Goal: Task Accomplishment & Management: Manage account settings

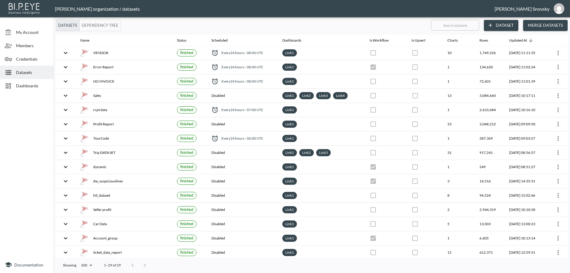
click at [34, 84] on span "Dashboards" at bounding box center [32, 86] width 33 height 6
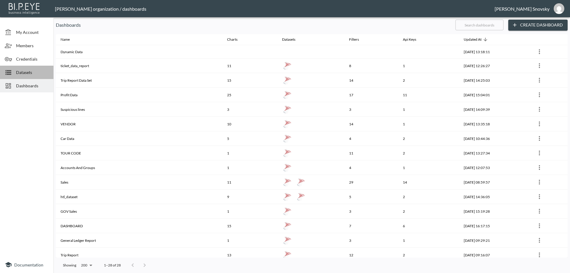
click at [26, 73] on span "Datasets" at bounding box center [32, 72] width 33 height 6
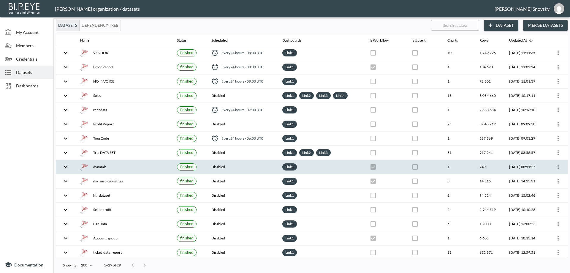
click at [120, 165] on div "dynamic" at bounding box center [123, 167] width 87 height 8
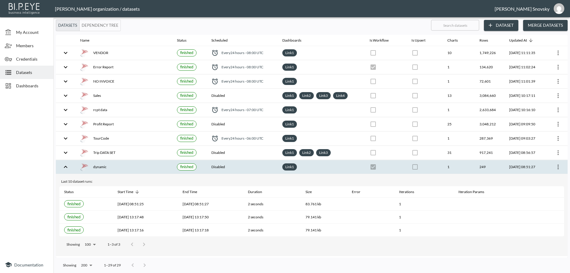
click at [555, 167] on icon "more" at bounding box center [558, 166] width 7 height 7
click at [547, 176] on p "Edit Data Pipeline" at bounding box center [540, 178] width 37 height 7
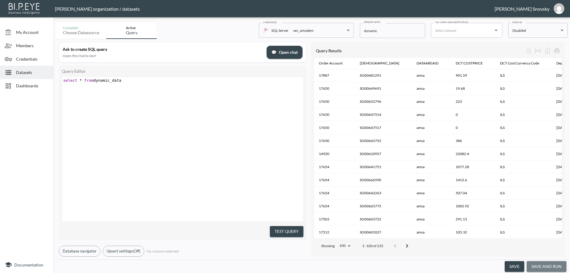
click at [542, 265] on button "save and run" at bounding box center [547, 266] width 40 height 11
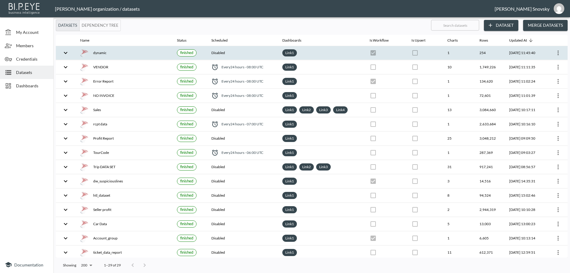
click at [323, 55] on div "Link 1" at bounding box center [321, 52] width 78 height 7
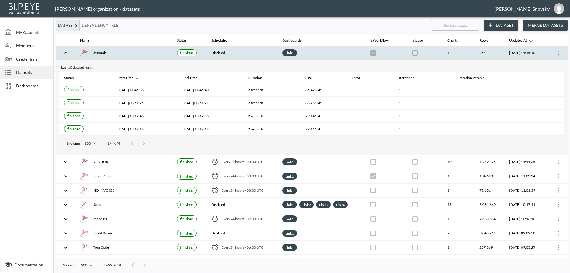
click at [556, 52] on icon "more" at bounding box center [558, 52] width 7 height 7
click at [547, 65] on p "Edit Data Pipeline" at bounding box center [540, 64] width 37 height 7
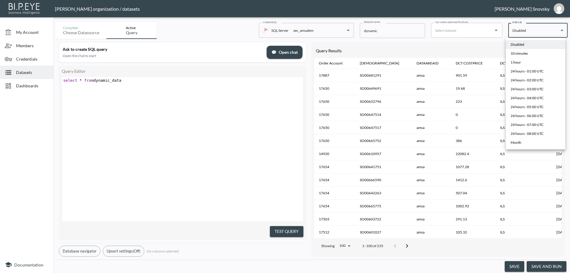
click at [525, 33] on body "BI.P.EYE, Interactive Analytics Dashboards - app Gil Snovsky organization / dat…" at bounding box center [285, 136] width 570 height 273
click at [524, 133] on div "24 hours - 08:00 UTC" at bounding box center [527, 133] width 33 height 5
type input "0 8 * * *"
click at [525, 33] on body "BI.P.EYE, Interactive Analytics Dashboards - app Gil Snovsky organization / dat…" at bounding box center [285, 136] width 570 height 273
click at [483, 43] on div at bounding box center [285, 136] width 570 height 273
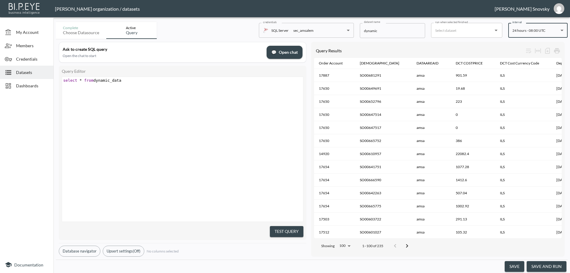
click at [513, 266] on button "save" at bounding box center [515, 266] width 20 height 11
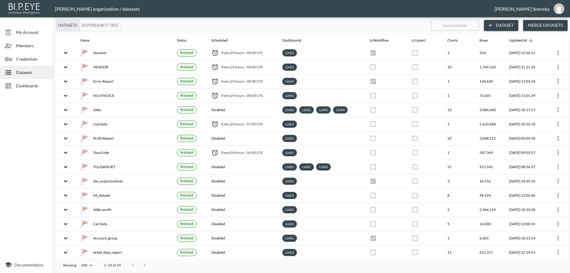
click at [31, 86] on span "Dashboards" at bounding box center [32, 86] width 33 height 6
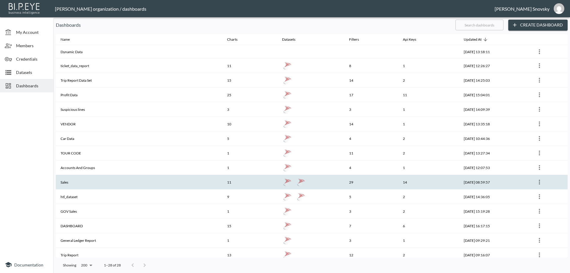
click at [83, 180] on th "Sales" at bounding box center [139, 182] width 167 height 15
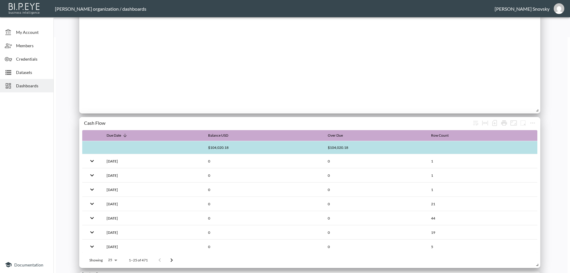
scroll to position [227, 0]
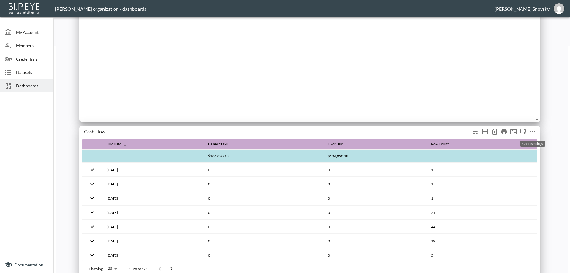
click at [532, 132] on icon "more" at bounding box center [533, 131] width 5 height 1
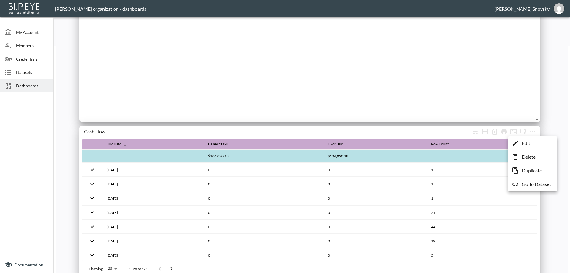
click at [531, 140] on li "Edit" at bounding box center [533, 143] width 46 height 11
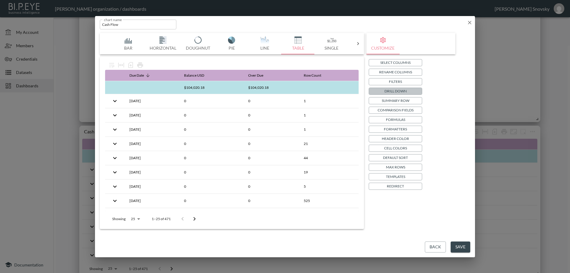
click at [397, 91] on p "Drill Down" at bounding box center [396, 91] width 22 height 6
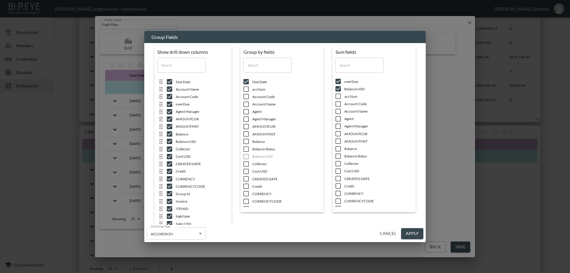
scroll to position [0, 0]
click at [387, 233] on button "Cancel" at bounding box center [388, 233] width 21 height 11
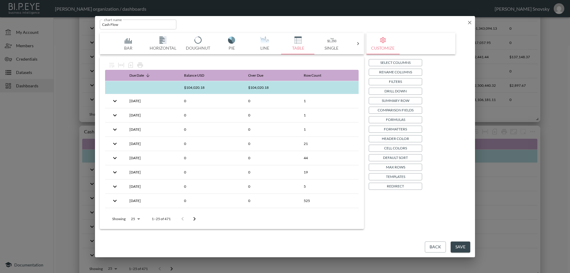
click at [434, 248] on button "Back" at bounding box center [435, 246] width 21 height 11
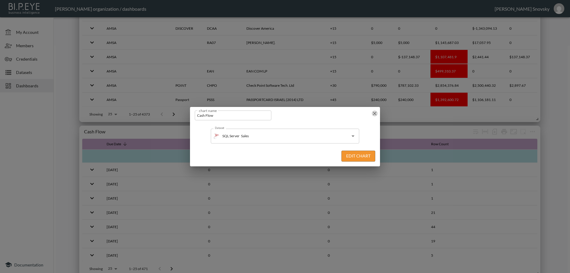
click at [373, 113] on icon "button" at bounding box center [375, 113] width 6 height 6
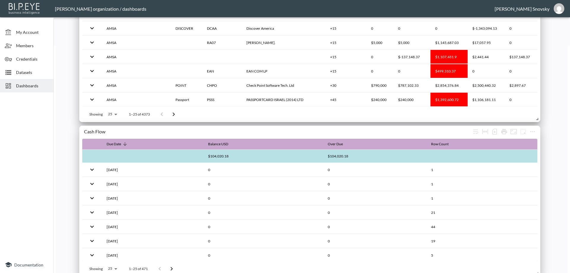
click at [29, 88] on span "Dashboards" at bounding box center [32, 86] width 33 height 6
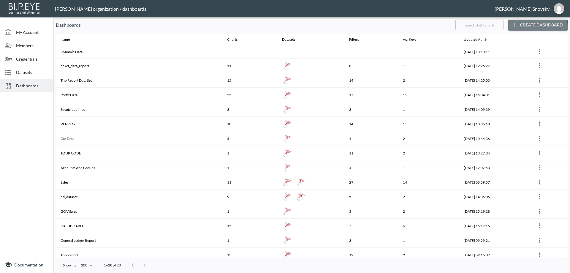
click at [526, 27] on button "Create Dashboard" at bounding box center [538, 25] width 59 height 11
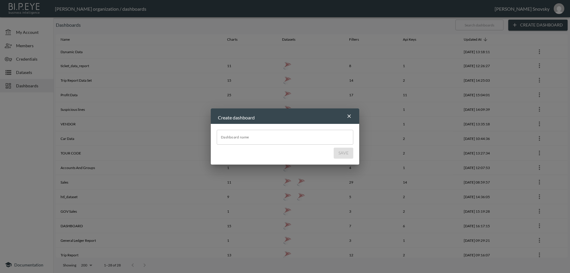
click at [268, 135] on input "Dashboard name" at bounding box center [285, 137] width 137 height 15
click at [269, 135] on input "Dashboard name" at bounding box center [285, 137] width 137 height 15
paste input "cash flow"
type input "Cash flow"
click at [342, 152] on button "Save" at bounding box center [344, 153] width 20 height 11
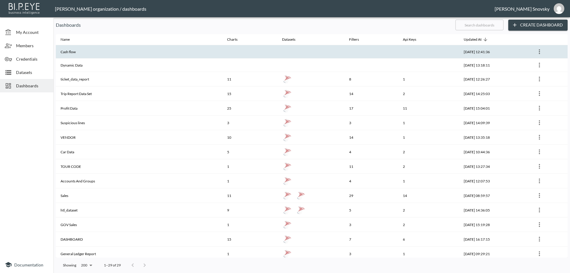
click at [297, 56] on th at bounding box center [310, 51] width 67 height 13
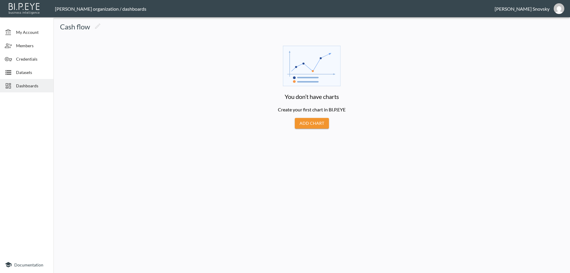
click at [310, 122] on button "Add Chart" at bounding box center [312, 123] width 34 height 11
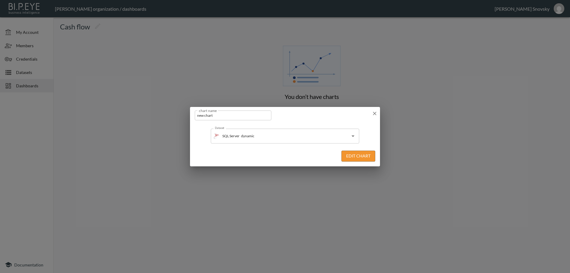
click at [227, 116] on input "new chart" at bounding box center [233, 115] width 77 height 10
paste input "cash flow"
type input "cash flow"
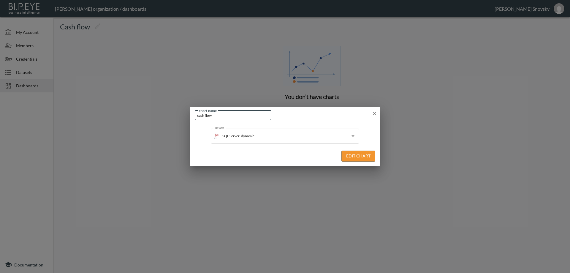
click at [300, 152] on div "Edit Chart" at bounding box center [285, 156] width 190 height 20
click at [317, 140] on input "dynamic" at bounding box center [290, 136] width 100 height 10
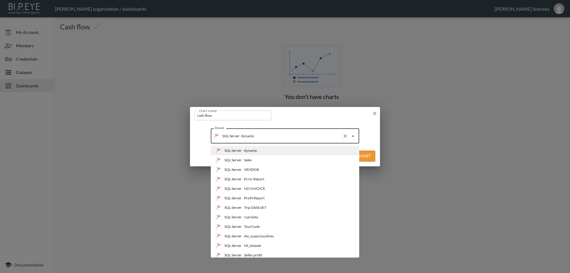
click at [268, 158] on li "SQL Server Sales" at bounding box center [285, 160] width 149 height 10
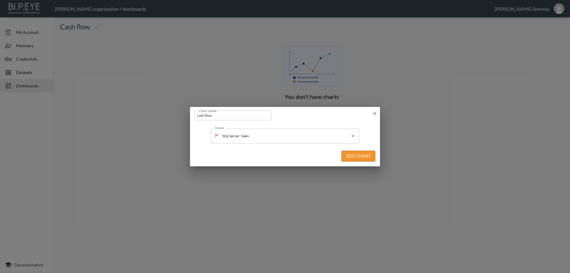
click at [349, 154] on button "Edit Chart" at bounding box center [359, 156] width 34 height 11
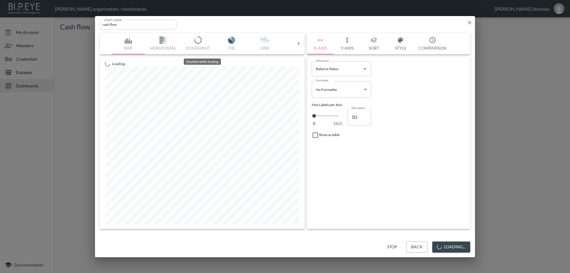
click at [299, 46] on icon at bounding box center [299, 44] width 6 height 6
click at [129, 45] on button "Table" at bounding box center [128, 43] width 33 height 21
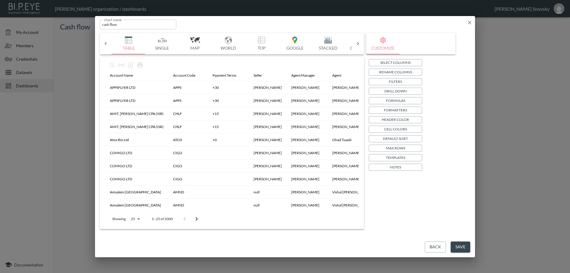
click at [390, 90] on p "Drill Down" at bounding box center [396, 91] width 22 height 6
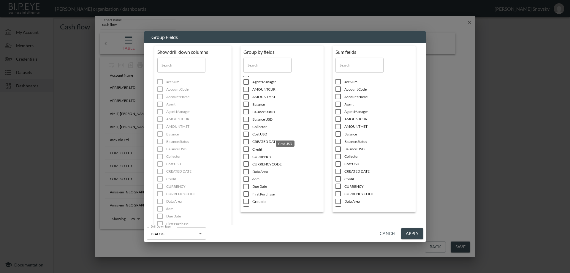
scroll to position [59, 0]
click at [246, 158] on input "checkbox" at bounding box center [246, 157] width 12 height 6
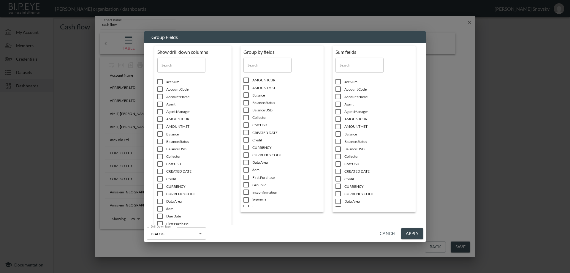
scroll to position [0, 0]
click at [337, 149] on input "checkbox" at bounding box center [338, 149] width 12 height 6
click at [339, 193] on input "checkbox" at bounding box center [338, 195] width 12 height 6
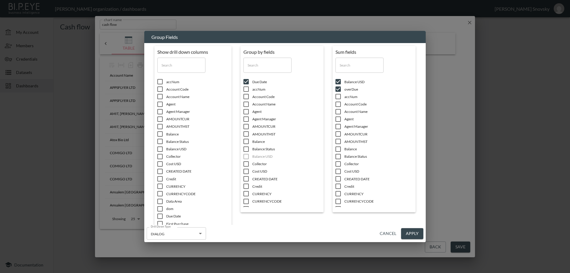
click at [160, 81] on input "checkbox" at bounding box center [160, 82] width 12 height 6
click at [160, 91] on input "checkbox" at bounding box center [160, 89] width 12 height 6
click at [159, 98] on input "checkbox" at bounding box center [160, 97] width 12 height 6
click at [160, 105] on input "checkbox" at bounding box center [160, 104] width 12 height 6
click at [158, 113] on input "checkbox" at bounding box center [160, 112] width 12 height 6
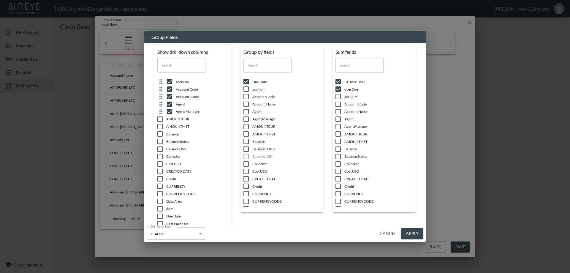
click at [158, 121] on input "checkbox" at bounding box center [160, 119] width 12 height 6
click at [160, 129] on input "checkbox" at bounding box center [160, 127] width 12 height 6
drag, startPoint x: 160, startPoint y: 129, endPoint x: 161, endPoint y: 136, distance: 7.1
click at [161, 136] on input "checkbox" at bounding box center [160, 134] width 12 height 6
click at [160, 142] on input "checkbox" at bounding box center [160, 141] width 12 height 6
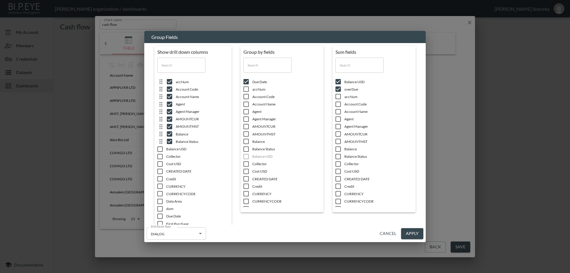
click at [160, 154] on input "checkbox" at bounding box center [160, 157] width 12 height 6
click at [160, 158] on input "checkbox" at bounding box center [160, 157] width 12 height 6
click at [158, 166] on input "checkbox" at bounding box center [160, 164] width 12 height 6
click at [158, 173] on input "checkbox" at bounding box center [160, 171] width 12 height 6
click at [159, 180] on input "checkbox" at bounding box center [160, 179] width 12 height 6
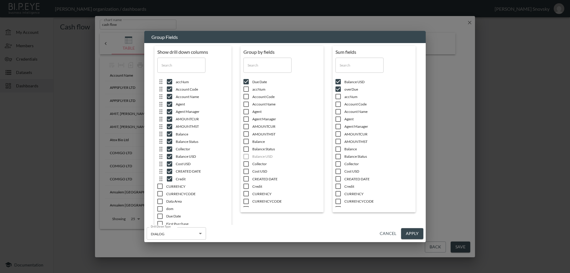
drag, startPoint x: 159, startPoint y: 180, endPoint x: 160, endPoint y: 190, distance: 9.9
click at [160, 190] on ul "accNum Account Code Account Name Agent Agent Manager AMOUNTCUR AMOUNTMST Balanc…" at bounding box center [195, 178] width 77 height 205
click at [160, 195] on input "checkbox" at bounding box center [160, 194] width 12 height 6
click at [159, 194] on input "checkbox" at bounding box center [160, 194] width 12 height 6
click at [159, 201] on input "checkbox" at bounding box center [160, 201] width 12 height 6
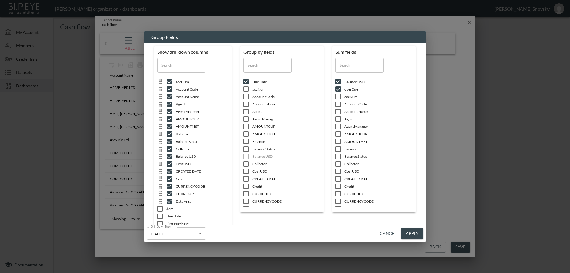
click at [160, 208] on input "checkbox" at bounding box center [160, 209] width 12 height 6
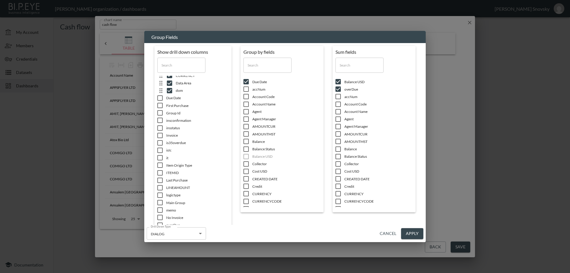
scroll to position [119, 0]
click at [159, 194] on input "checkbox" at bounding box center [160, 195] width 12 height 6
drag, startPoint x: 160, startPoint y: 183, endPoint x: 159, endPoint y: 171, distance: 12.5
click at [160, 183] on icon at bounding box center [160, 179] width 7 height 7
drag, startPoint x: 160, startPoint y: 165, endPoint x: 160, endPoint y: 157, distance: 8.3
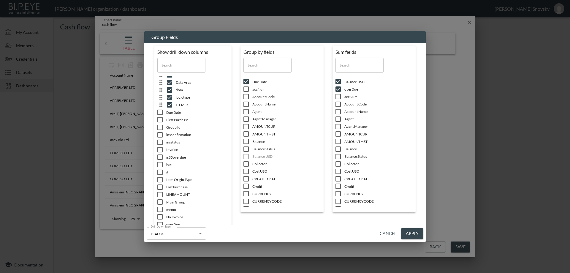
click at [160, 165] on input "checkbox" at bounding box center [160, 165] width 12 height 6
click at [160, 154] on icon at bounding box center [160, 157] width 7 height 7
click at [159, 141] on input "checkbox" at bounding box center [160, 142] width 12 height 6
click at [160, 134] on input "checkbox" at bounding box center [160, 135] width 12 height 6
click at [160, 168] on ul "accNum Account Code Account Name Agent Agent Manager AMOUNTCUR AMOUNTMST Balanc…" at bounding box center [195, 178] width 77 height 205
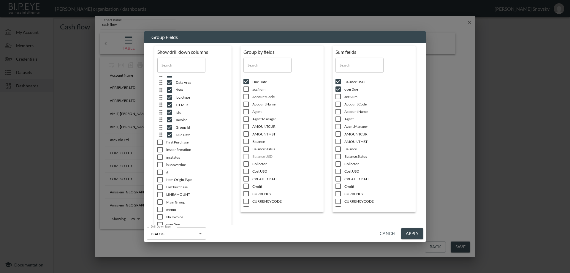
drag, startPoint x: 160, startPoint y: 184, endPoint x: 160, endPoint y: 187, distance: 3.0
click at [160, 187] on input "checkbox" at bounding box center [160, 187] width 12 height 6
click at [160, 199] on ul "accNum Account Code Account Name Agent Agent Manager AMOUNTCUR AMOUNTMST Balanc…" at bounding box center [195, 178] width 77 height 205
click at [160, 208] on input "checkbox" at bounding box center [160, 209] width 12 height 6
click at [161, 192] on input "checkbox" at bounding box center [160, 195] width 12 height 6
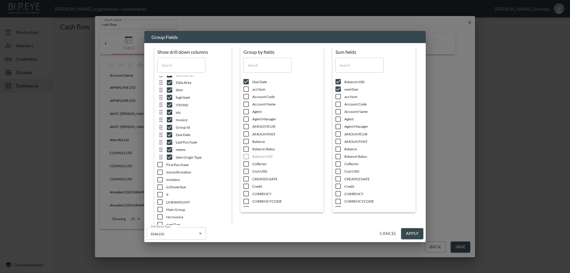
click at [160, 177] on input "checkbox" at bounding box center [160, 180] width 12 height 6
drag, startPoint x: 161, startPoint y: 185, endPoint x: 160, endPoint y: 190, distance: 5.1
click at [161, 186] on input "checkbox" at bounding box center [160, 187] width 12 height 6
click at [159, 202] on input "checkbox" at bounding box center [160, 202] width 12 height 6
click at [160, 212] on input "checkbox" at bounding box center [160, 209] width 12 height 6
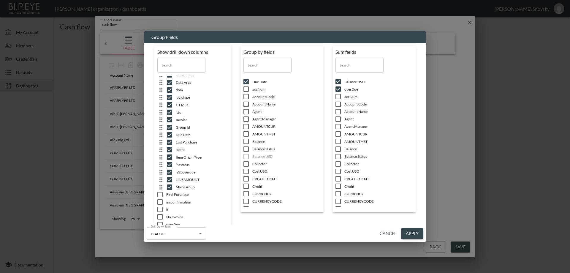
click at [160, 217] on input "checkbox" at bounding box center [160, 217] width 12 height 6
click at [159, 211] on input "checkbox" at bounding box center [160, 209] width 12 height 6
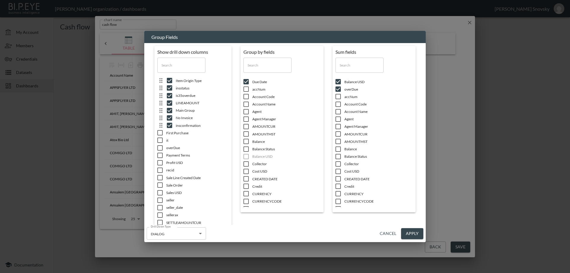
drag, startPoint x: 159, startPoint y: 196, endPoint x: 159, endPoint y: 192, distance: 3.6
click at [159, 196] on ul "accNum Account Code Account Name Agent Agent Manager AMOUNTCUR AMOUNTMST Balanc…" at bounding box center [195, 178] width 77 height 205
click at [160, 173] on input "checkbox" at bounding box center [160, 170] width 12 height 6
click at [160, 162] on input "checkbox" at bounding box center [160, 163] width 12 height 6
click at [161, 153] on input "checkbox" at bounding box center [160, 155] width 12 height 6
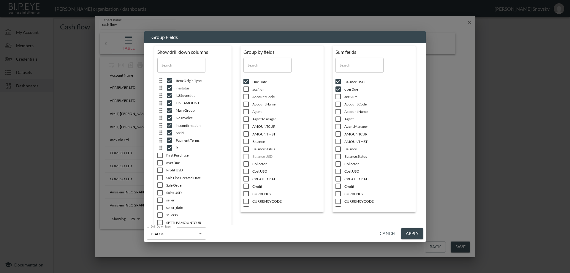
click at [163, 205] on ul "accNum Account Code Account Name Agent Agent Manager AMOUNTCUR AMOUNTMST Balanc…" at bounding box center [195, 178] width 77 height 205
click at [160, 216] on input "checkbox" at bounding box center [160, 215] width 12 height 6
click at [159, 202] on input "checkbox" at bounding box center [160, 200] width 12 height 6
drag, startPoint x: 161, startPoint y: 188, endPoint x: 161, endPoint y: 185, distance: 3.6
click at [161, 188] on span at bounding box center [160, 185] width 12 height 6
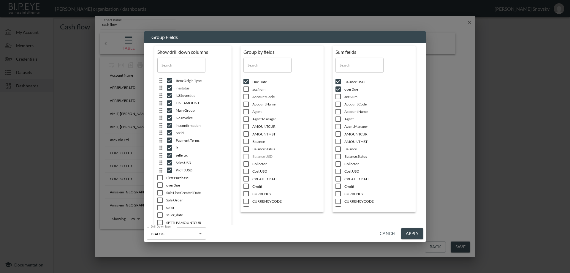
click at [160, 177] on input "checkbox" at bounding box center [160, 178] width 12 height 6
click at [160, 188] on input "checkbox" at bounding box center [160, 185] width 12 height 6
click at [159, 203] on input "checkbox" at bounding box center [160, 200] width 12 height 6
click at [159, 211] on icon at bounding box center [160, 207] width 7 height 7
click at [160, 218] on input "checkbox" at bounding box center [160, 215] width 12 height 6
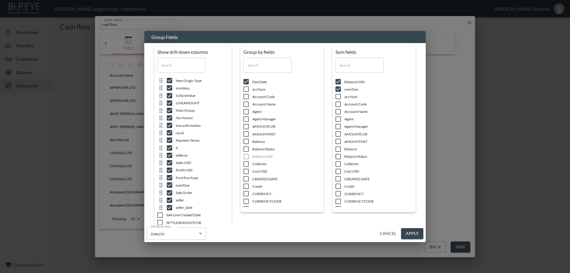
click at [160, 223] on input "checkbox" at bounding box center [160, 223] width 12 height 6
click at [161, 222] on input "checkbox" at bounding box center [160, 223] width 12 height 6
click at [412, 233] on button "Apply" at bounding box center [412, 233] width 22 height 11
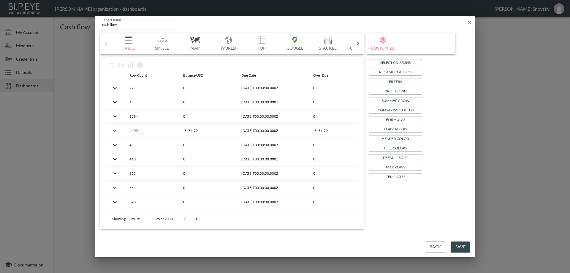
click at [400, 138] on p "Header Color" at bounding box center [395, 138] width 27 height 6
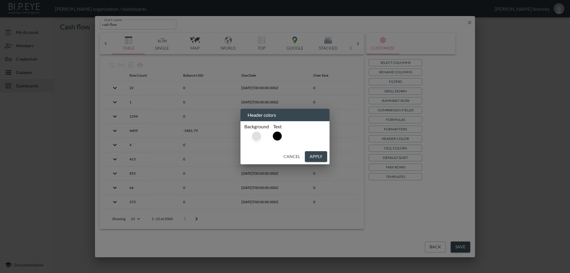
click at [258, 138] on div at bounding box center [256, 136] width 9 height 9
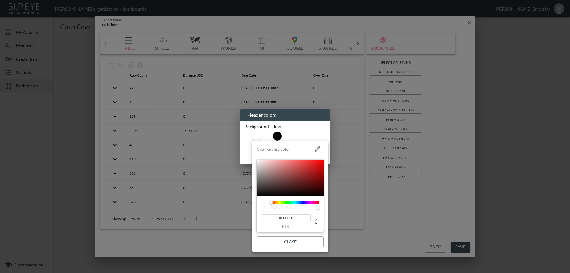
click at [291, 220] on input "#FFFFFF" at bounding box center [286, 217] width 49 height 7
paste input "898AC4"
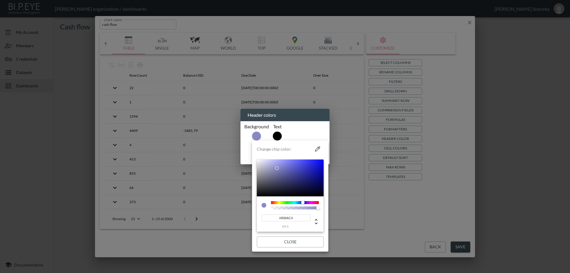
type input "#898AC4"
click at [299, 241] on button "Close" at bounding box center [290, 241] width 67 height 11
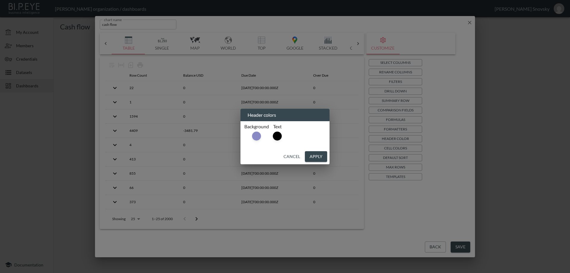
click at [318, 157] on button "Apply" at bounding box center [316, 156] width 22 height 11
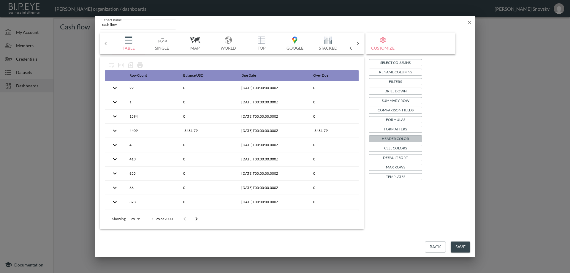
click at [394, 136] on p "Header Color" at bounding box center [395, 138] width 27 height 6
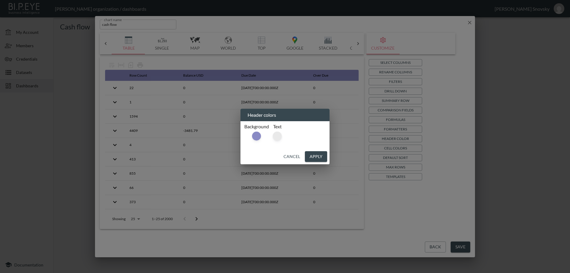
click at [274, 137] on div at bounding box center [277, 136] width 9 height 9
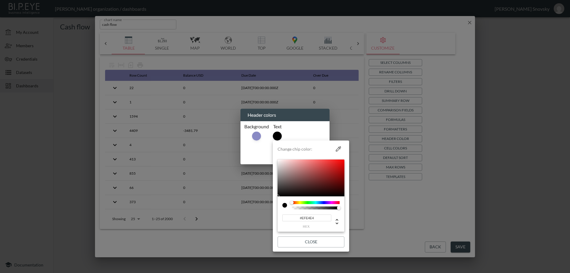
type input "#EADFDF"
click at [281, 162] on div at bounding box center [311, 178] width 67 height 37
click at [309, 240] on button "Close" at bounding box center [311, 241] width 67 height 11
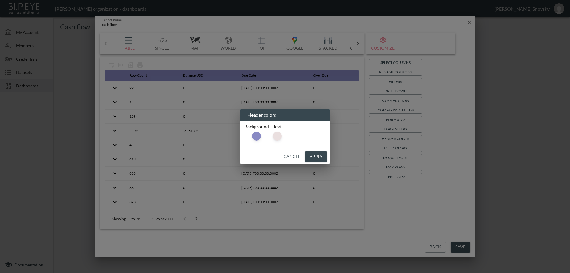
click at [323, 155] on button "Apply" at bounding box center [316, 156] width 22 height 11
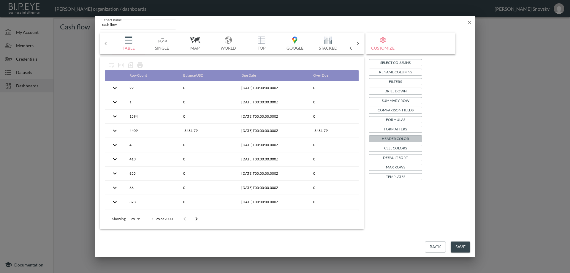
click at [394, 135] on p "Header Color" at bounding box center [395, 138] width 27 height 6
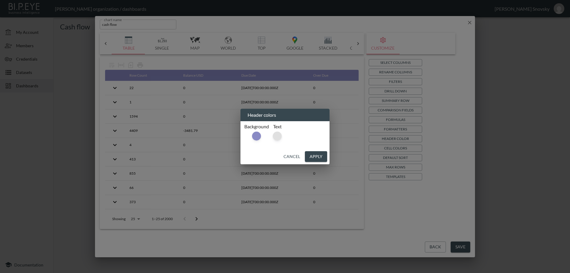
click at [280, 137] on div at bounding box center [277, 136] width 9 height 9
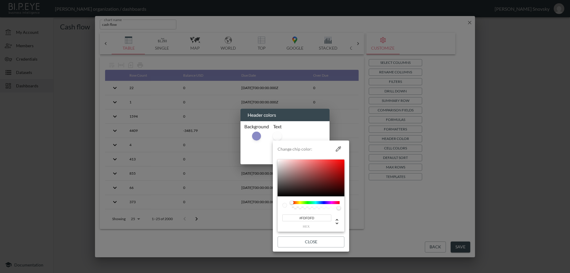
type input "#FFFFFF"
drag, startPoint x: 280, startPoint y: 165, endPoint x: 274, endPoint y: 159, distance: 8.2
click at [274, 159] on li "Change chip color: #FFFFFF hex Close" at bounding box center [311, 196] width 76 height 106
click at [315, 241] on button "Close" at bounding box center [311, 241] width 67 height 11
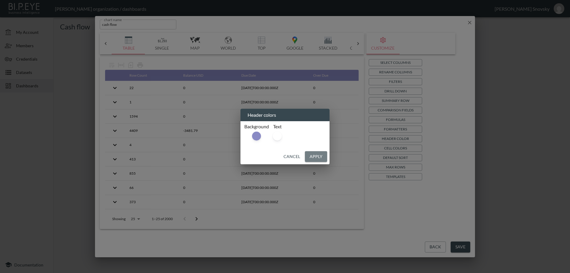
click at [319, 154] on button "Apply" at bounding box center [316, 156] width 22 height 11
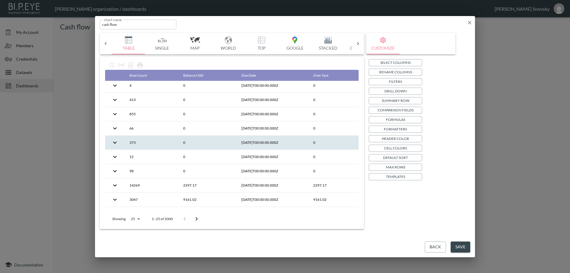
scroll to position [0, 0]
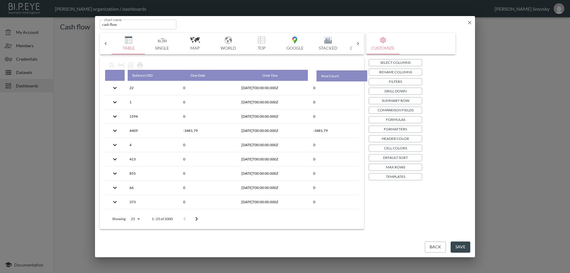
drag, startPoint x: 134, startPoint y: 76, endPoint x: 327, endPoint y: 77, distance: 193.1
click at [327, 77] on table "Row Count Balance USD Due Date Over Due 22 0 2023-11-25T00:00:00.000Z 0 1 0 201…" at bounding box center [232, 254] width 254 height 368
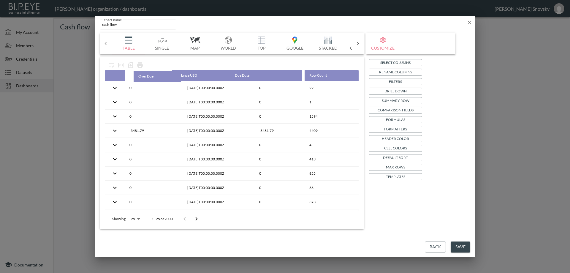
drag, startPoint x: 256, startPoint y: 76, endPoint x: 149, endPoint y: 77, distance: 107.5
click at [149, 77] on table "Balance USD Due Date Over Due Row Count 0 2023-11-25T00:00:00.000Z 0 22 0 2016-…" at bounding box center [232, 254] width 254 height 368
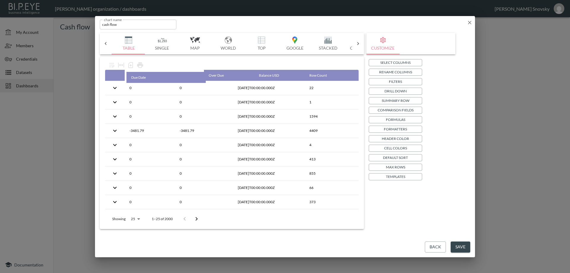
drag, startPoint x: 243, startPoint y: 75, endPoint x: 141, endPoint y: 78, distance: 102.5
click at [141, 78] on table "Over Due Balance USD Due Date Row Count 0 0 2023-11-25T00:00:00.000Z 22 0 0 201…" at bounding box center [232, 254] width 254 height 368
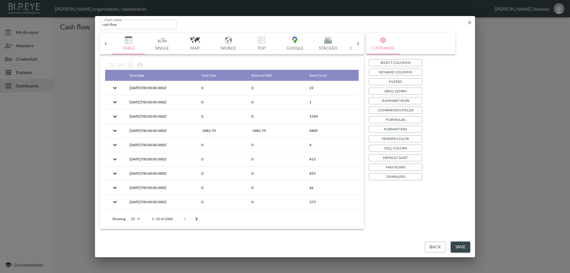
click at [395, 131] on p "Formatters" at bounding box center [395, 129] width 23 height 6
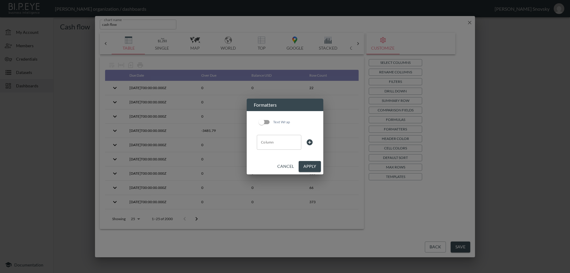
click at [276, 141] on input "Column" at bounding box center [279, 143] width 39 height 10
click at [272, 155] on li "Due Date" at bounding box center [279, 156] width 45 height 9
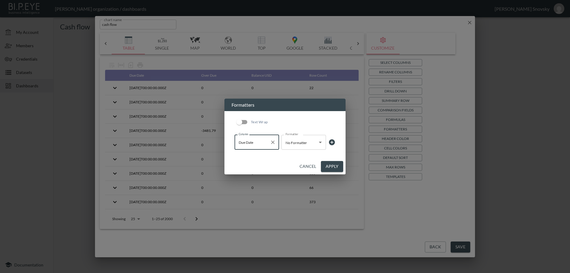
type input "Due Date"
click at [297, 146] on body "BI.P.EYE, Interactive Analytics Dashboards - app Gil Snovsky organization / das…" at bounding box center [285, 136] width 570 height 273
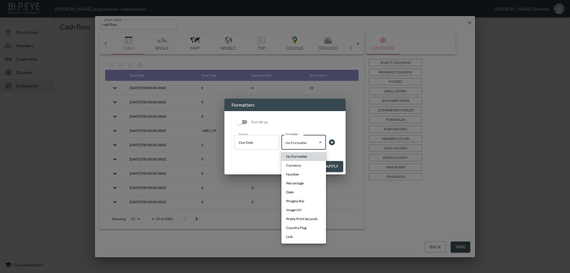
click at [299, 192] on li "Date" at bounding box center [304, 192] width 45 height 9
type input "Date"
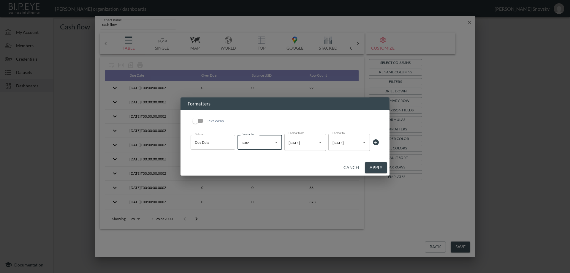
click at [343, 147] on body "BI.P.EYE, Interactive Analytics Dashboards - app Gil Snovsky organization / das…" at bounding box center [285, 136] width 570 height 273
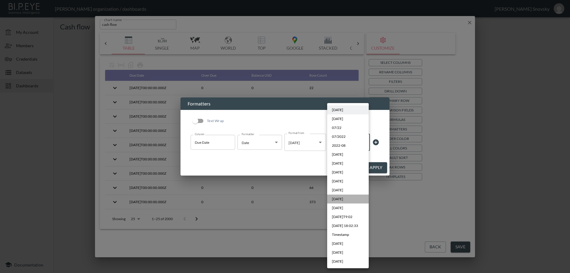
click at [343, 197] on span "[DATE]" at bounding box center [337, 198] width 11 height 5
type input "DD/MM/YYYY"
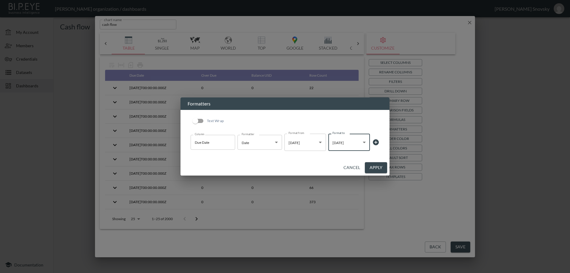
click at [375, 168] on button "Apply" at bounding box center [376, 167] width 22 height 11
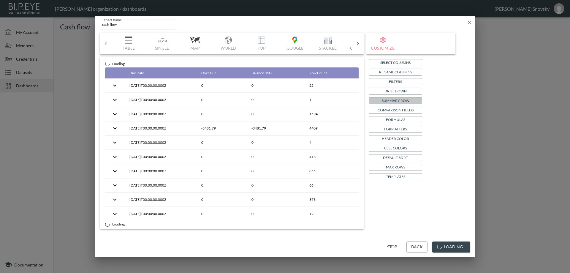
click at [390, 100] on p "Summary Row" at bounding box center [396, 100] width 28 height 6
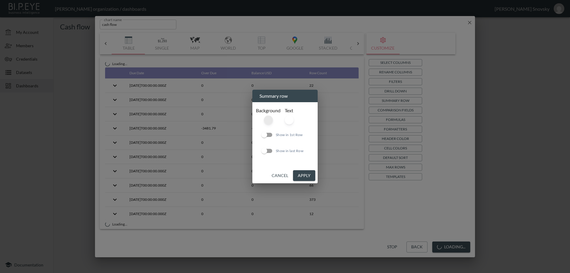
click at [268, 120] on div at bounding box center [268, 120] width 9 height 9
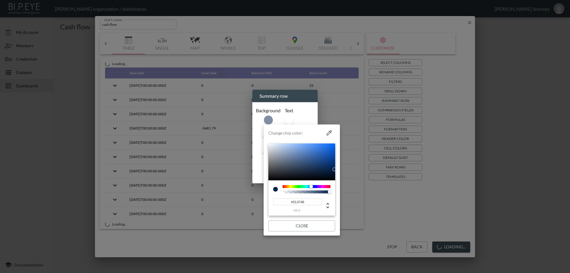
click at [297, 199] on input "#011F4B" at bounding box center [297, 201] width 49 height 7
paste input "A2AAD"
type input "#A2AADB"
click at [307, 225] on button "Close" at bounding box center [302, 225] width 67 height 11
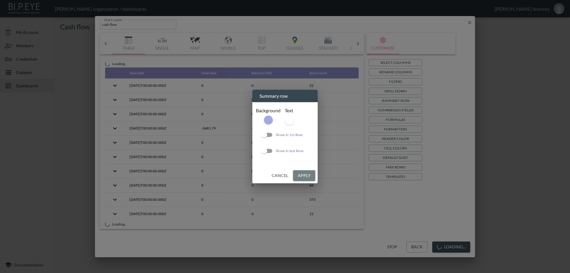
click at [306, 175] on button "Apply" at bounding box center [304, 175] width 22 height 11
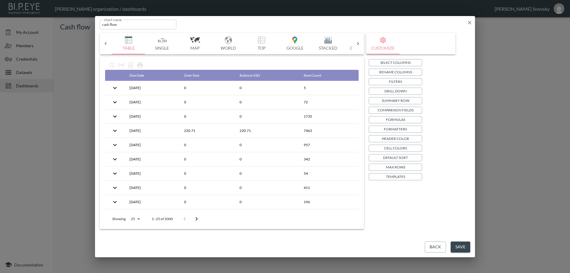
click at [463, 244] on button "Save" at bounding box center [461, 246] width 20 height 11
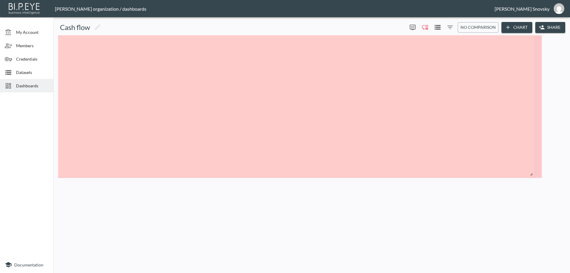
drag, startPoint x: 179, startPoint y: 72, endPoint x: 532, endPoint y: 175, distance: 367.8
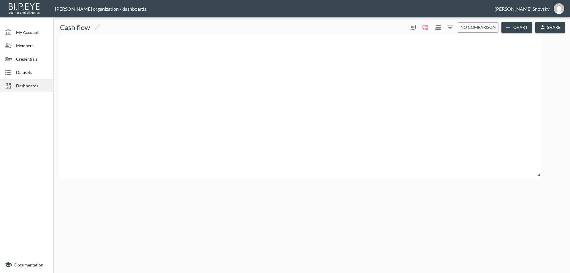
click at [340, 119] on div at bounding box center [300, 106] width 484 height 143
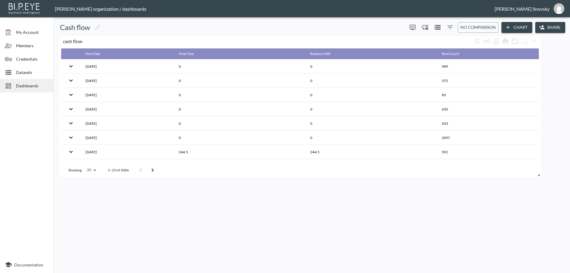
click at [451, 26] on icon "Filters" at bounding box center [450, 27] width 7 height 7
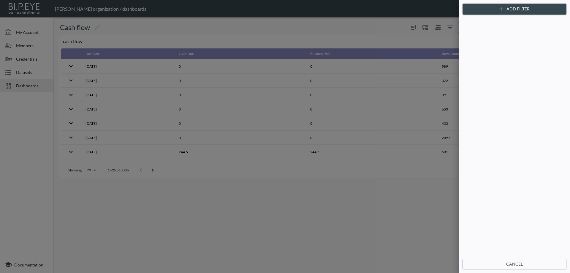
click at [496, 12] on button "Add Filter" at bounding box center [515, 9] width 104 height 11
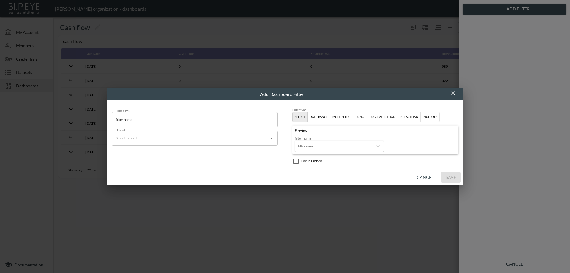
click at [318, 117] on div "date range" at bounding box center [319, 116] width 18 height 5
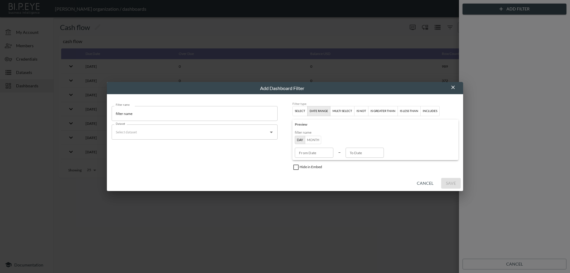
click at [179, 116] on input "filter name" at bounding box center [195, 113] width 166 height 15
type input "DUE DATES"
click at [182, 134] on input "Dataset" at bounding box center [190, 132] width 152 height 10
click at [178, 146] on li "SQL Server Sales" at bounding box center [195, 147] width 166 height 10
type input "Sales"
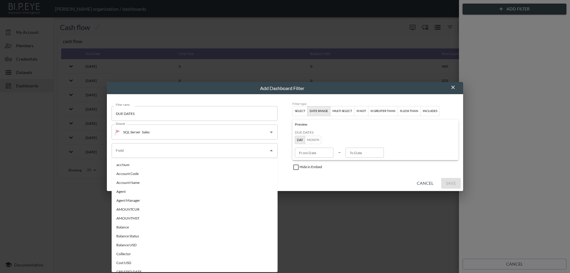
click at [197, 156] on div "Field" at bounding box center [195, 150] width 166 height 15
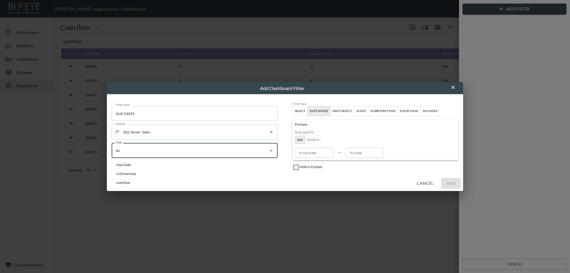
click at [160, 166] on li "Due Date" at bounding box center [195, 164] width 166 height 9
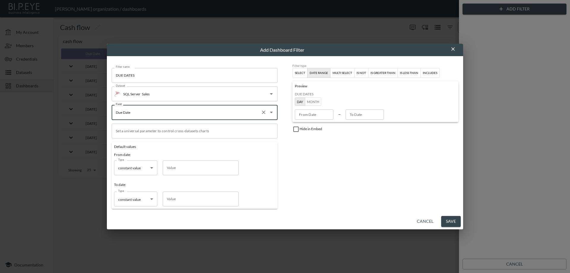
type input "Due Date"
click at [451, 217] on button "Save" at bounding box center [451, 221] width 20 height 11
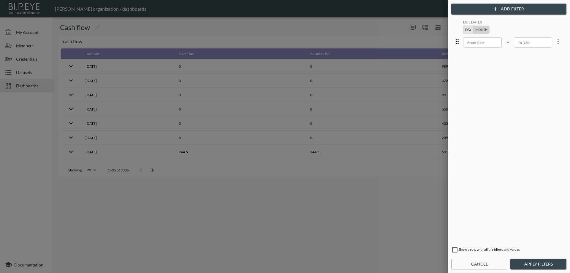
click at [478, 32] on button "Month" at bounding box center [481, 30] width 16 height 8
type input "YYYY-MM"
click at [478, 41] on input "YYYY-MM" at bounding box center [482, 42] width 39 height 10
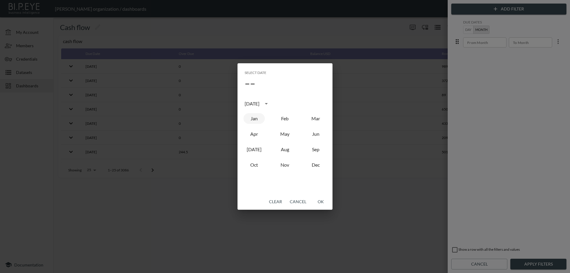
click at [257, 114] on button "Jan" at bounding box center [254, 118] width 21 height 11
type input "2025-01"
click at [320, 202] on button "OK" at bounding box center [320, 201] width 19 height 11
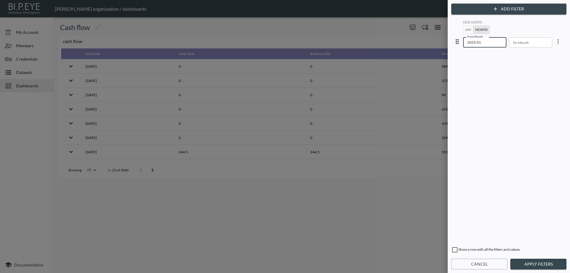
type input "YYYY-MM"
click at [527, 42] on input "YYYY-MM" at bounding box center [528, 42] width 39 height 10
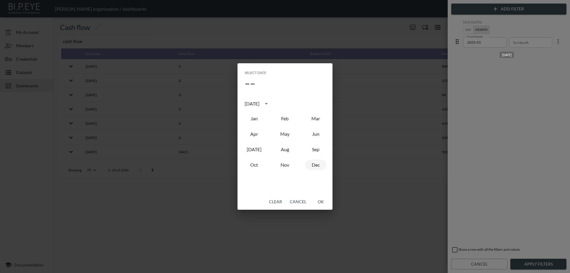
click at [316, 165] on button "Dec" at bounding box center [315, 165] width 21 height 11
type input "2025-12"
click at [323, 202] on button "OK" at bounding box center [320, 201] width 19 height 11
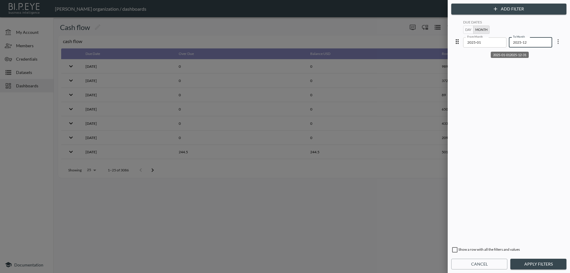
click at [528, 264] on button "Apply Filters" at bounding box center [539, 264] width 56 height 11
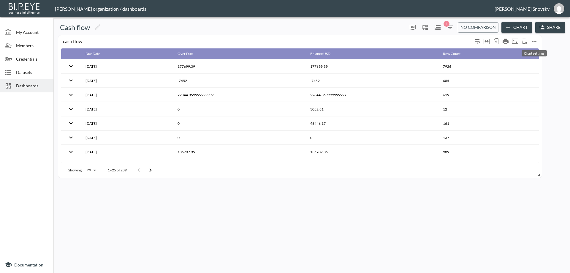
click at [535, 40] on icon "more" at bounding box center [534, 41] width 7 height 7
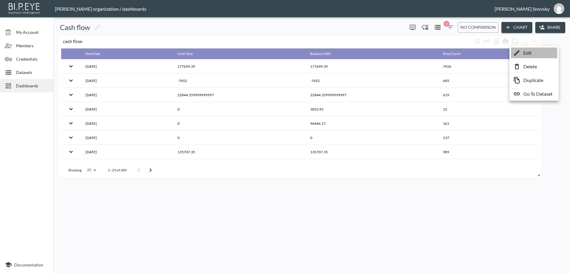
click at [530, 51] on p "Edit" at bounding box center [528, 52] width 8 height 7
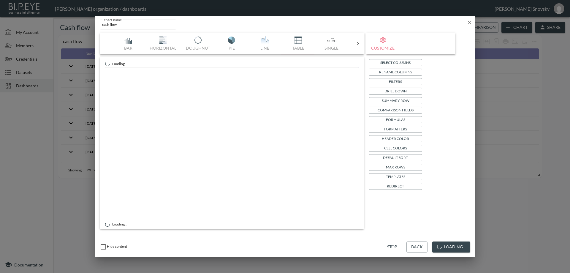
click at [402, 101] on p "Summary Row" at bounding box center [396, 100] width 28 height 6
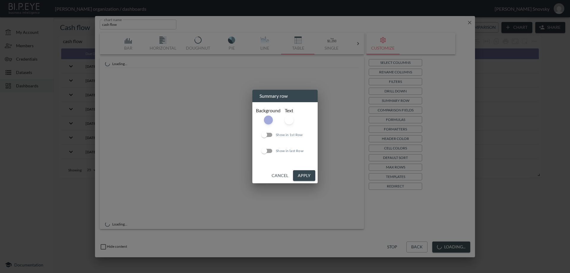
click at [265, 135] on input "Show in 1st Row" at bounding box center [264, 134] width 34 height 11
checkbox input "true"
click at [265, 148] on input "Show in last Row" at bounding box center [264, 150] width 34 height 11
checkbox input "true"
click at [304, 173] on button "Apply" at bounding box center [304, 175] width 22 height 11
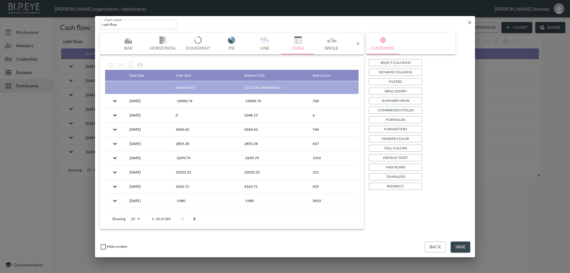
click at [390, 166] on p "Max Rows" at bounding box center [395, 167] width 19 height 6
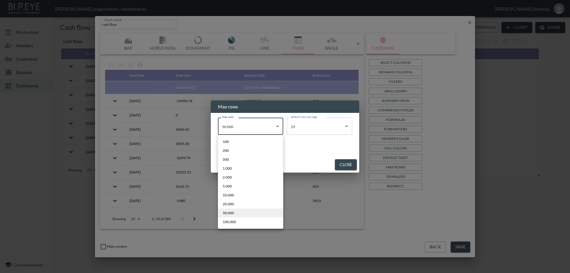
click at [270, 127] on body "BI.P.EYE, Interactive Analytics Dashboards - app [PERSON_NAME] organization / d…" at bounding box center [285, 136] width 570 height 273
click at [248, 221] on li "100,000" at bounding box center [250, 221] width 65 height 9
type input "100000"
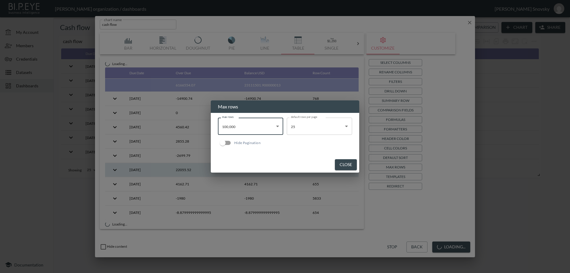
click at [340, 163] on button "Close" at bounding box center [346, 164] width 22 height 11
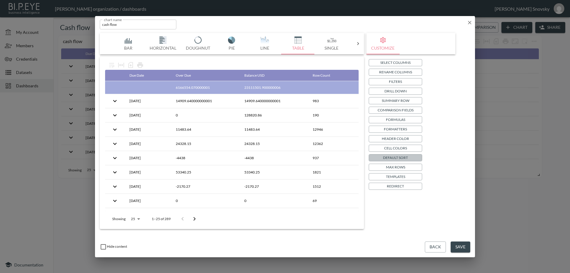
click at [395, 157] on p "Default Sort" at bounding box center [395, 157] width 25 height 6
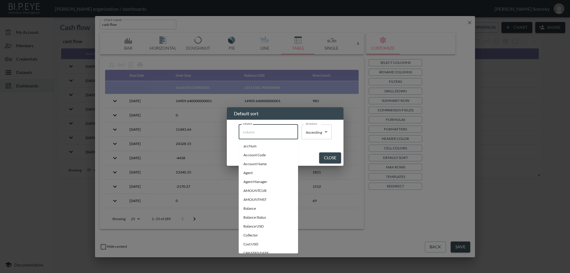
click at [270, 135] on input "column" at bounding box center [268, 132] width 54 height 10
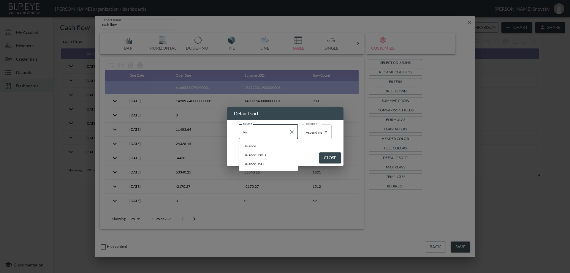
click at [273, 162] on span "Balance USD" at bounding box center [269, 163] width 50 height 5
type input "Balance USD"
click at [307, 130] on body "BI.P.EYE, Interactive Analytics Dashboards - app [PERSON_NAME] organization / d…" at bounding box center [285, 136] width 570 height 273
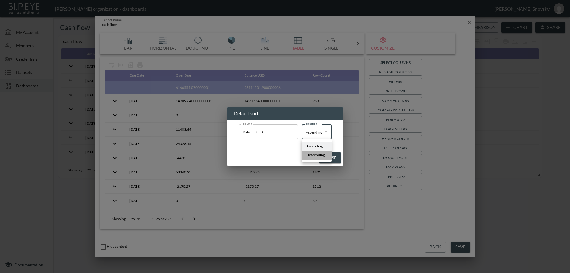
click at [308, 154] on span "Descending" at bounding box center [316, 154] width 18 height 5
type input "Descending"
click at [327, 157] on button "Close" at bounding box center [331, 157] width 22 height 11
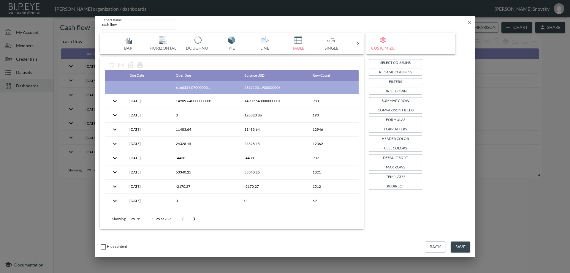
click at [384, 129] on button "Formatters" at bounding box center [395, 129] width 53 height 7
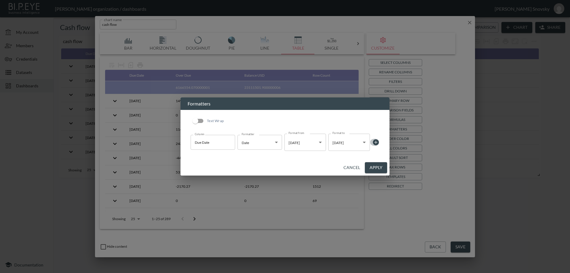
click at [375, 141] on icon at bounding box center [376, 142] width 6 height 6
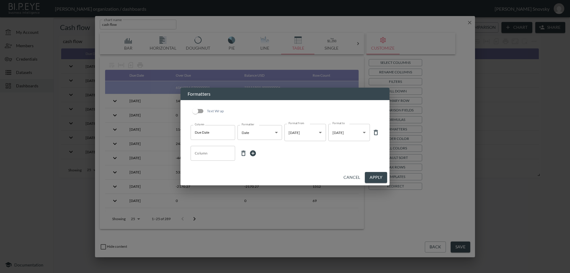
click at [224, 154] on input "Column" at bounding box center [212, 154] width 39 height 10
click at [205, 168] on li "Balance" at bounding box center [213, 167] width 45 height 9
click at [218, 154] on input "Balance" at bounding box center [208, 154] width 30 height 10
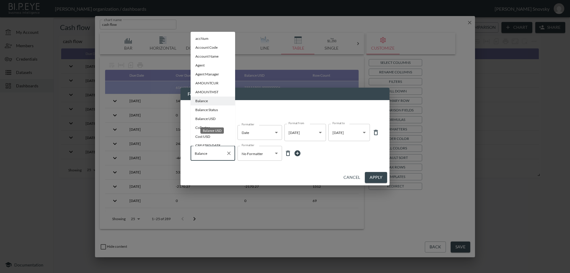
click at [205, 119] on li "Balance USD" at bounding box center [213, 118] width 45 height 9
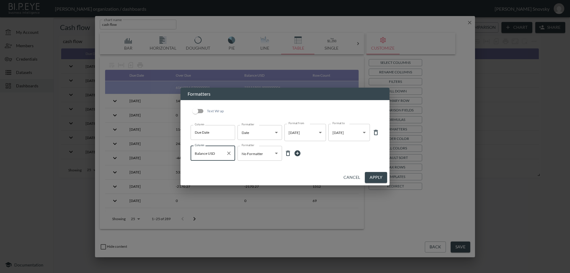
type input "Balance USD"
click at [251, 156] on body "BI.P.EYE, Interactive Analytics Dashboards - app [PERSON_NAME] organization / d…" at bounding box center [285, 136] width 570 height 273
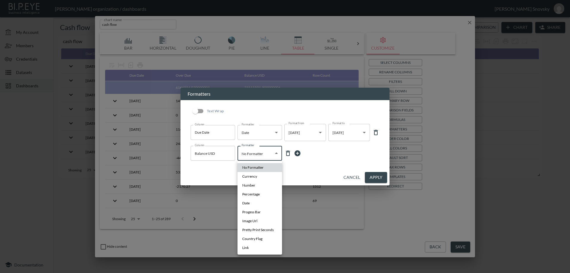
click at [250, 176] on span "Currency" at bounding box center [249, 176] width 15 height 5
type input "Currency"
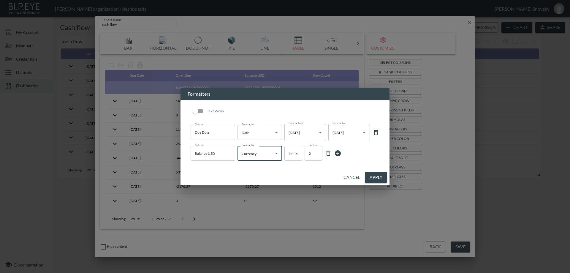
click at [295, 154] on body "BI.P.EYE, Interactive Analytics Dashboards - app [PERSON_NAME] organization / d…" at bounding box center [285, 136] width 570 height 273
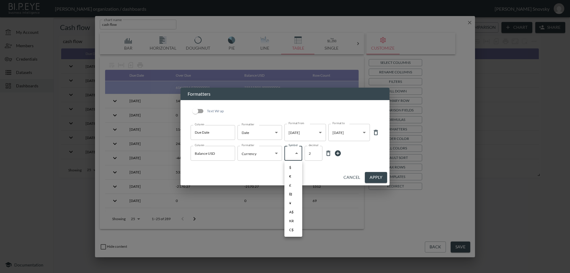
click at [292, 169] on li "$" at bounding box center [294, 167] width 18 height 9
type input "$"
click at [339, 152] on icon at bounding box center [338, 153] width 6 height 6
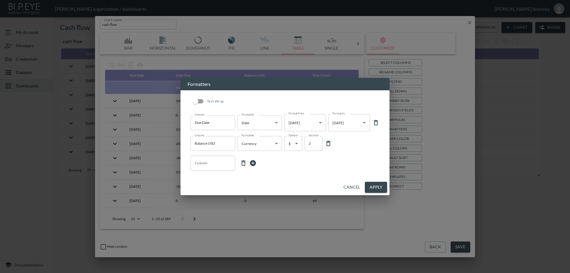
click at [214, 161] on input "Column" at bounding box center [212, 163] width 39 height 10
click at [203, 187] on div "is35overdue" at bounding box center [213, 189] width 23 height 6
click at [196, 185] on li "overDue" at bounding box center [213, 186] width 45 height 9
type input "overDue"
click at [260, 165] on body "BI.P.EYE, Interactive Analytics Dashboards - app [PERSON_NAME] organization / d…" at bounding box center [285, 136] width 570 height 273
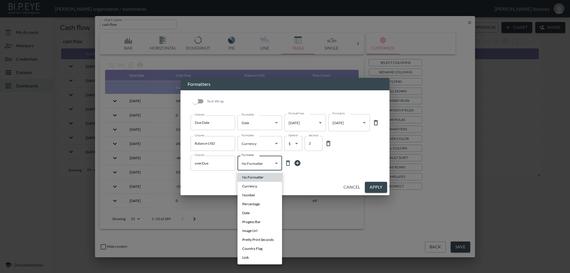
click at [252, 184] on span "Currency" at bounding box center [249, 186] width 15 height 5
type input "Currency"
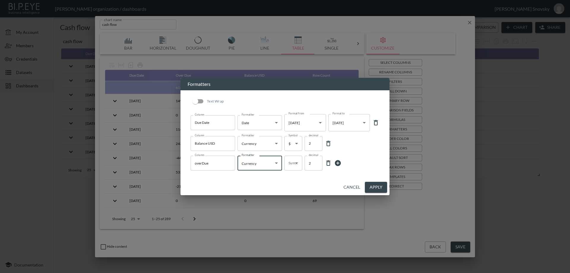
click at [289, 167] on body "BI.P.EYE, Interactive Analytics Dashboards - app [PERSON_NAME] organization / d…" at bounding box center [285, 136] width 570 height 273
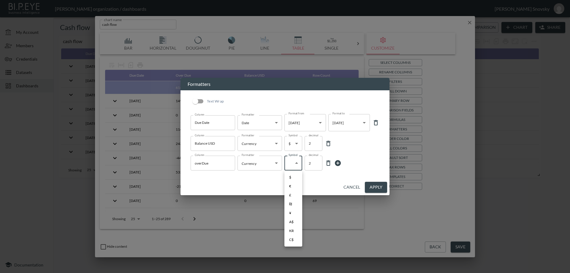
click at [286, 179] on li "$" at bounding box center [294, 177] width 18 height 9
type input "$"
click at [373, 188] on button "Apply" at bounding box center [376, 187] width 22 height 11
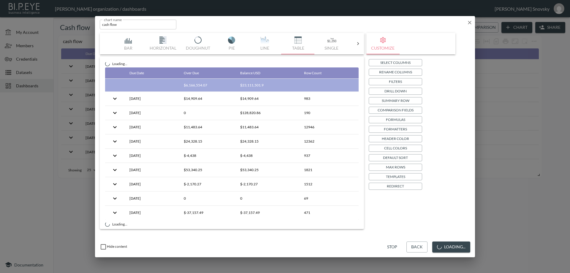
click at [399, 158] on p "Default Sort" at bounding box center [395, 157] width 25 height 6
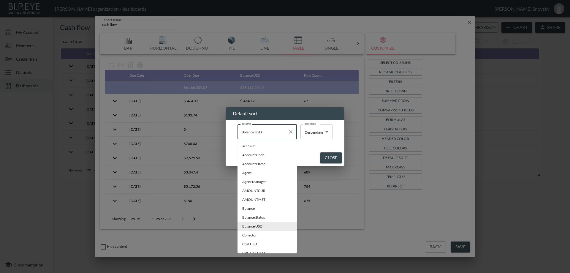
click at [268, 132] on input "Balance USD" at bounding box center [262, 132] width 45 height 10
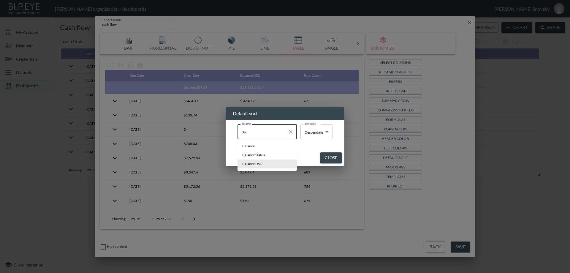
type input "B"
click at [250, 149] on span "Due Date" at bounding box center [267, 145] width 50 height 5
type input "Due Date"
click at [338, 158] on button "Close" at bounding box center [331, 157] width 22 height 11
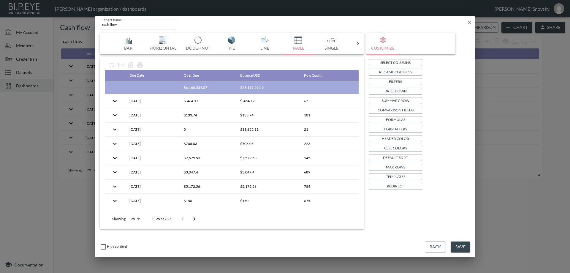
click at [460, 247] on button "Save" at bounding box center [461, 246] width 20 height 11
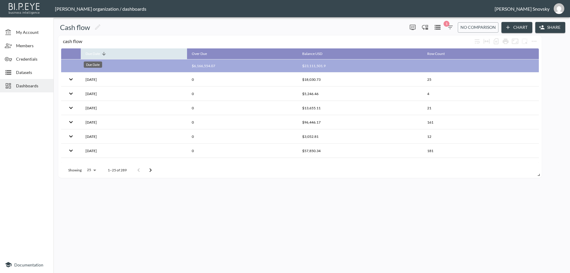
click at [92, 54] on div "Due Date" at bounding box center [93, 53] width 15 height 7
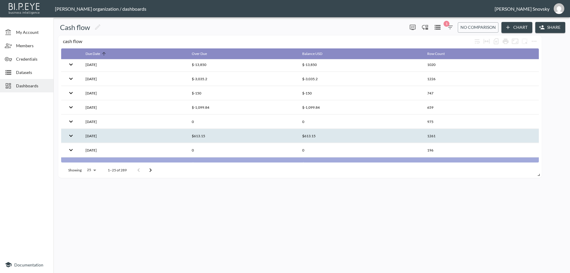
scroll to position [280, 0]
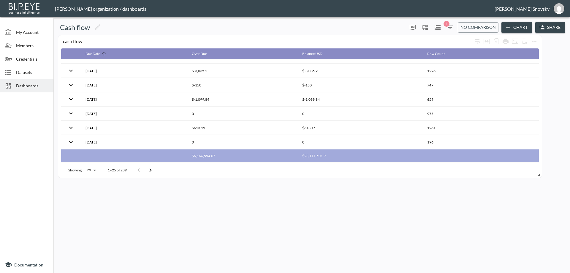
click at [449, 27] on icon "button" at bounding box center [450, 27] width 7 height 7
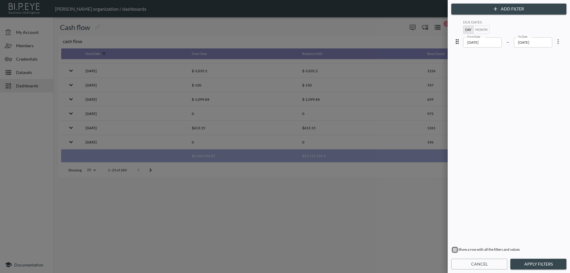
click at [455, 251] on input "checkbox" at bounding box center [454, 249] width 7 height 7
checkbox input "true"
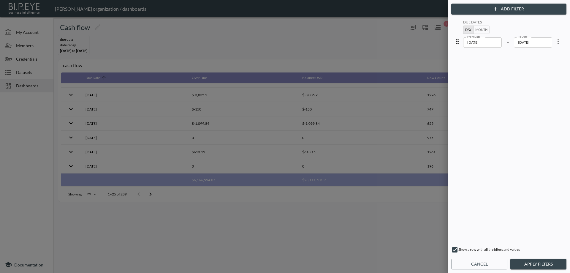
click at [520, 263] on button "Apply Filters" at bounding box center [539, 264] width 56 height 11
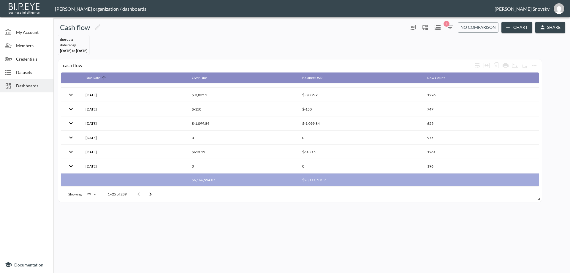
click at [22, 85] on span "Dashboards" at bounding box center [32, 86] width 33 height 6
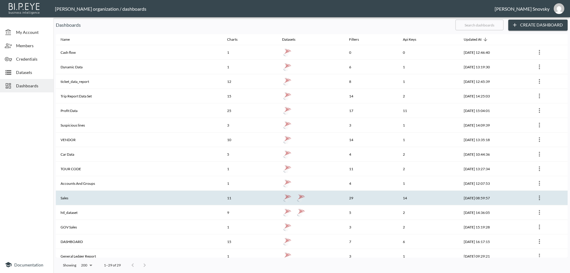
click at [79, 192] on th "Sales" at bounding box center [139, 198] width 167 height 15
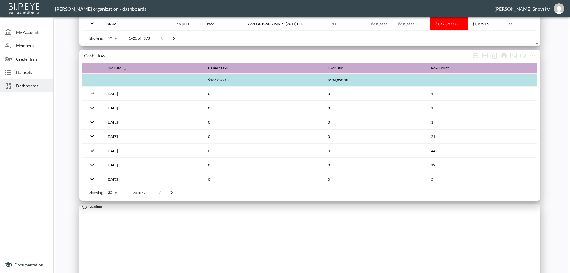
scroll to position [327, 0]
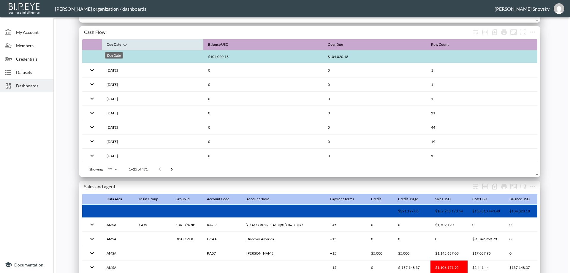
click at [121, 43] on div "Due Date" at bounding box center [114, 44] width 15 height 7
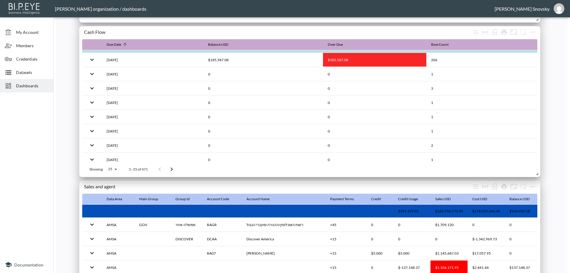
scroll to position [0, 0]
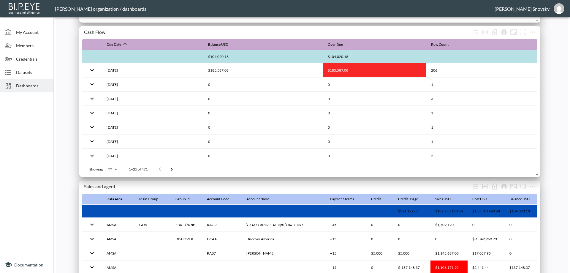
click at [31, 90] on div "Dashboards" at bounding box center [26, 85] width 53 height 13
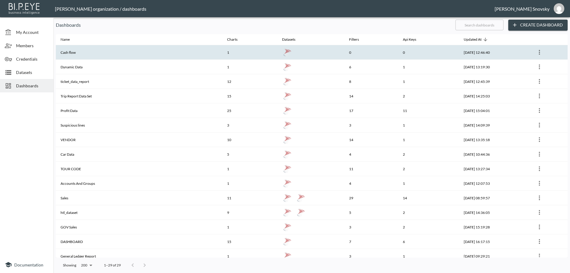
click at [77, 49] on th "Cash flow" at bounding box center [139, 52] width 167 height 15
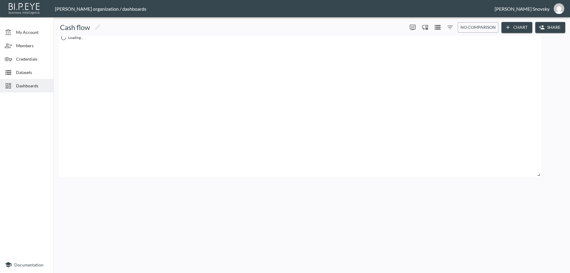
click at [449, 28] on icon "Filters" at bounding box center [450, 27] width 7 height 7
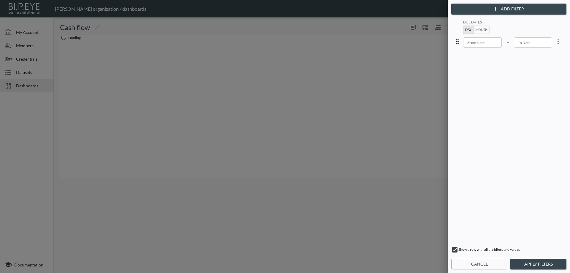
click at [555, 42] on icon "more" at bounding box center [558, 41] width 7 height 7
click at [538, 54] on li "Edit" at bounding box center [536, 55] width 53 height 11
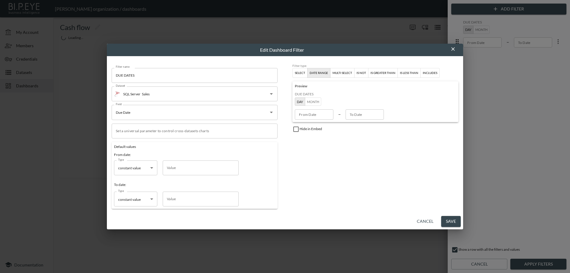
click at [145, 173] on body "BI.P.EYE, Interactive Analytics Dashboards - app [PERSON_NAME] organization / d…" at bounding box center [285, 136] width 570 height 273
click at [142, 198] on span "start of month offset" at bounding box center [134, 199] width 31 height 5
type input "start of month offset"
click at [171, 169] on input "Value" at bounding box center [201, 167] width 76 height 15
type input "3"
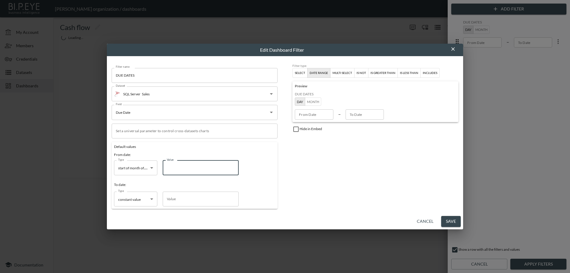
type input "[DATE]"
type input "3"
click at [147, 185] on div "To date:" at bounding box center [194, 182] width 161 height 15
click at [145, 199] on body "BI.P.EYE, Interactive Analytics Dashboards - app [PERSON_NAME] organization / d…" at bounding box center [285, 136] width 570 height 273
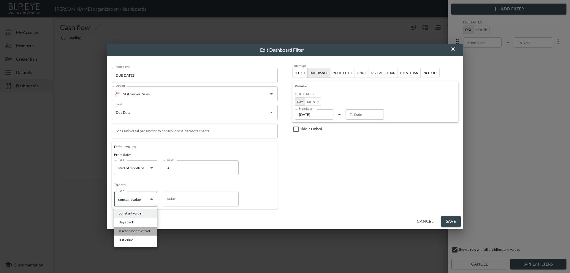
click at [147, 230] on span "start of month offset" at bounding box center [134, 230] width 31 height 5
type input "start of month offset"
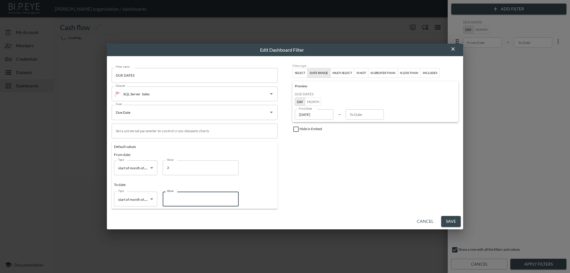
click at [176, 199] on input "Value" at bounding box center [201, 199] width 76 height 15
type input "0"
type input "[DATE]"
type input "0"
click at [449, 223] on button "Save" at bounding box center [451, 221] width 20 height 11
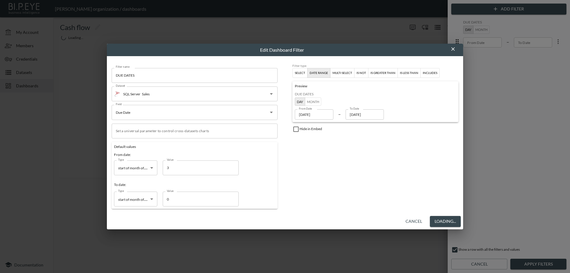
type input "[DATE]"
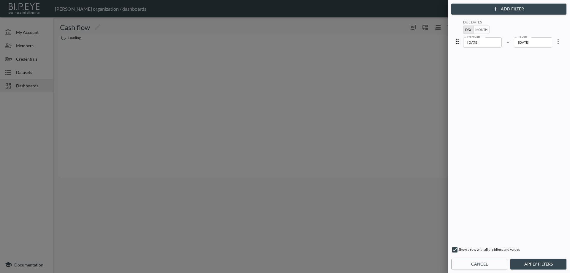
click at [532, 265] on button "Apply Filters" at bounding box center [539, 264] width 56 height 11
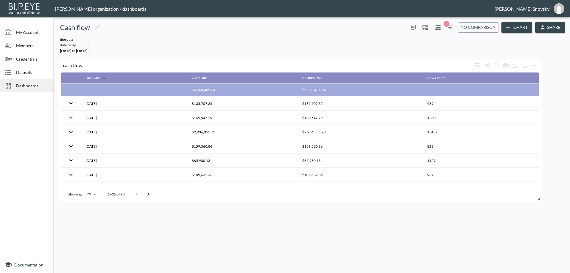
click at [449, 29] on icon "button" at bounding box center [450, 27] width 7 height 7
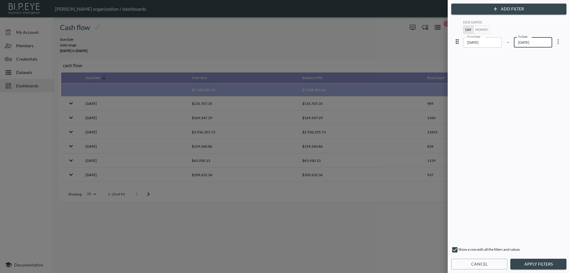
click at [540, 40] on input "[DATE]" at bounding box center [533, 42] width 39 height 10
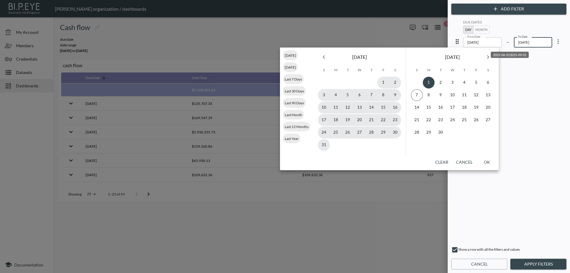
click at [484, 54] on button "Next month" at bounding box center [488, 57] width 12 height 12
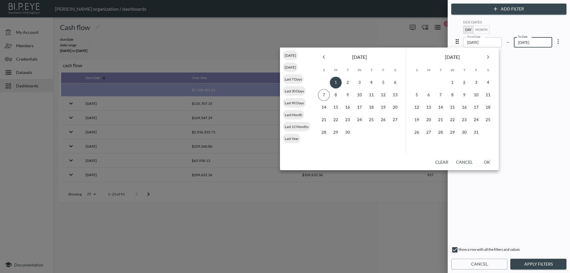
click at [485, 55] on icon "Next month" at bounding box center [488, 56] width 7 height 7
click at [451, 135] on button "31" at bounding box center [453, 133] width 12 height 12
type input "[DATE]"
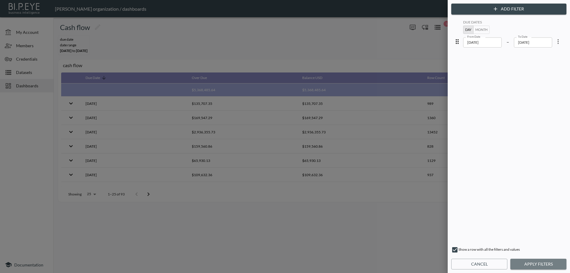
click at [541, 269] on button "Apply Filters" at bounding box center [539, 264] width 56 height 11
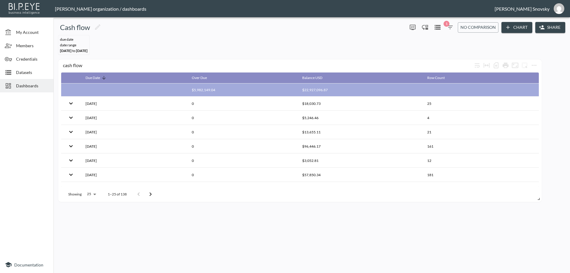
click at [553, 29] on button "Share" at bounding box center [551, 27] width 30 height 11
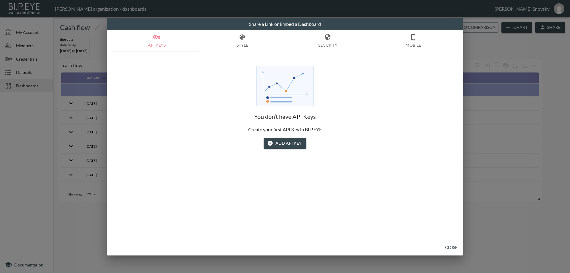
click at [244, 45] on button "Style" at bounding box center [243, 40] width 86 height 21
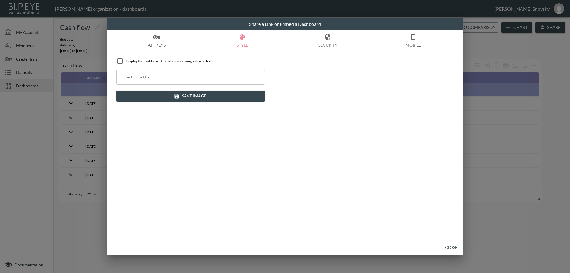
click at [323, 49] on button "Security" at bounding box center [328, 40] width 86 height 21
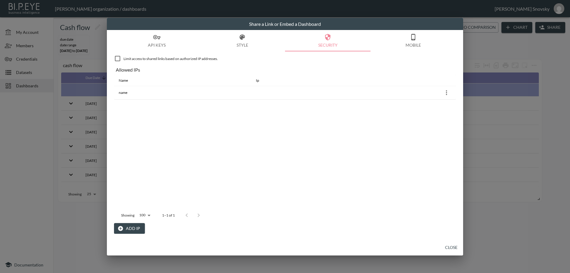
click at [157, 40] on icon "button" at bounding box center [156, 37] width 7 height 7
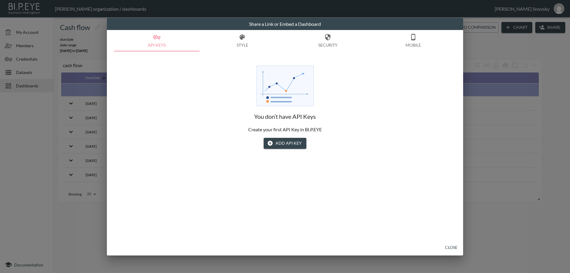
click at [295, 146] on button "Add API Key" at bounding box center [285, 143] width 43 height 11
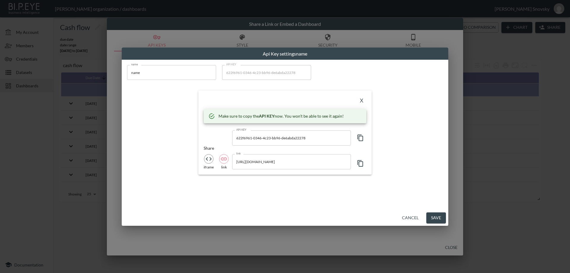
click at [361, 165] on icon "button" at bounding box center [360, 163] width 7 height 7
click at [436, 216] on button "Save" at bounding box center [437, 217] width 20 height 11
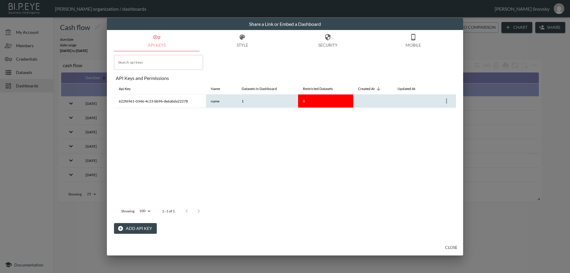
click at [448, 100] on icon "more" at bounding box center [446, 100] width 7 height 7
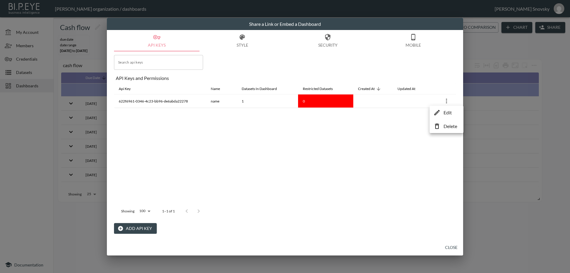
click at [447, 115] on p "Edit" at bounding box center [448, 112] width 8 height 7
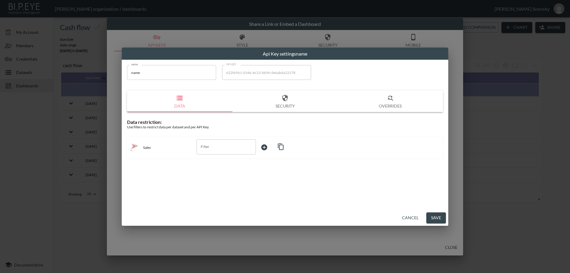
click at [172, 74] on input "name" at bounding box center [171, 72] width 89 height 15
type input "master"
click at [435, 217] on button "Save" at bounding box center [437, 217] width 20 height 11
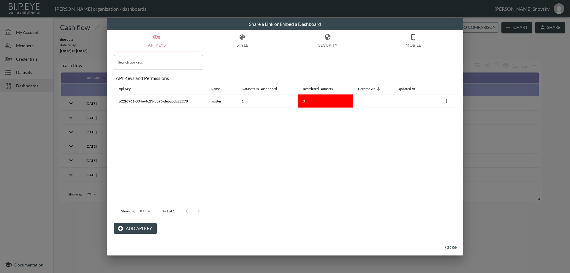
click at [448, 246] on button "Close" at bounding box center [451, 247] width 19 height 11
